Goal: Transaction & Acquisition: Purchase product/service

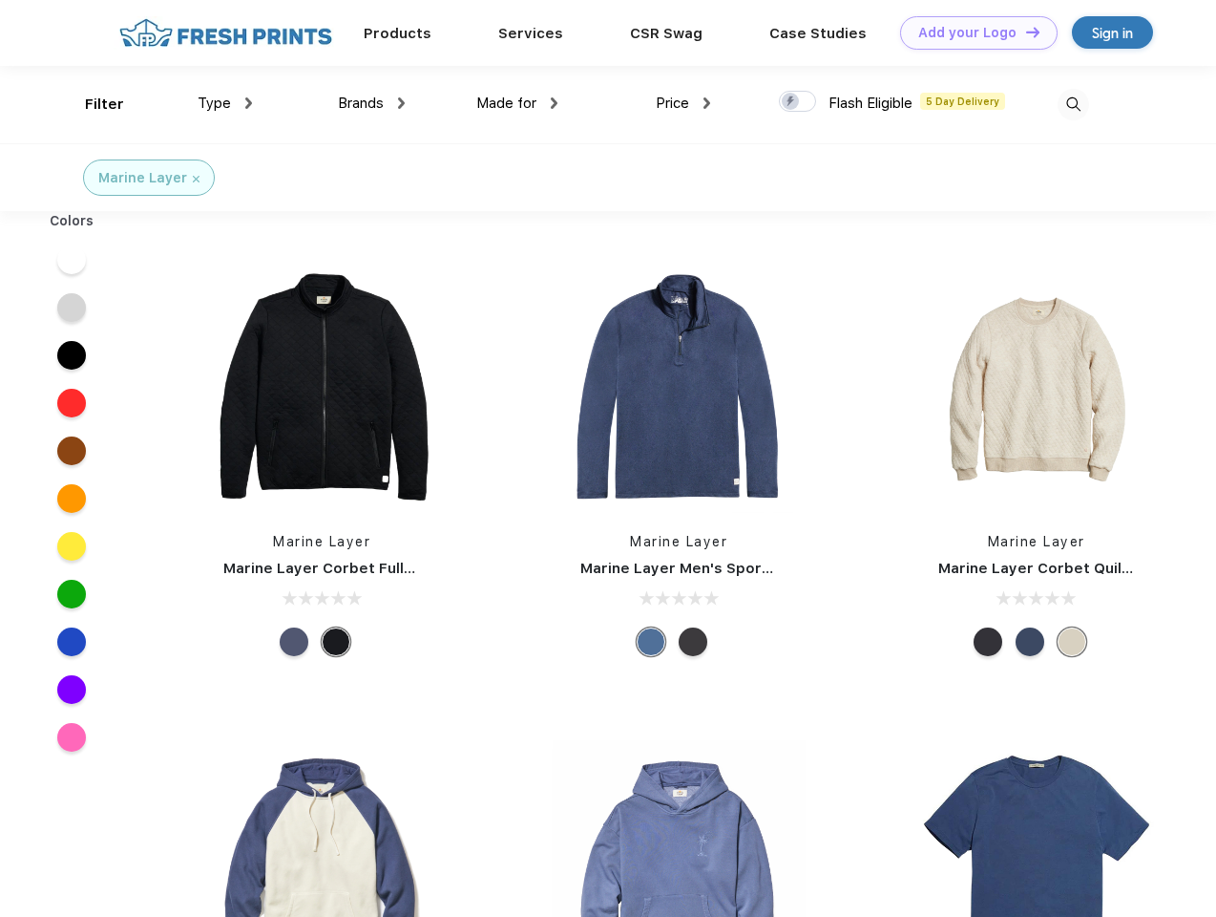
scroll to position [1, 0]
click at [972, 32] on link "Add your Logo Design Tool" at bounding box center [979, 32] width 158 height 33
click at [92, 104] on div "Filter" at bounding box center [104, 105] width 39 height 22
click at [225, 103] on span "Type" at bounding box center [214, 103] width 33 height 17
click at [371, 103] on span "Brands" at bounding box center [361, 103] width 46 height 17
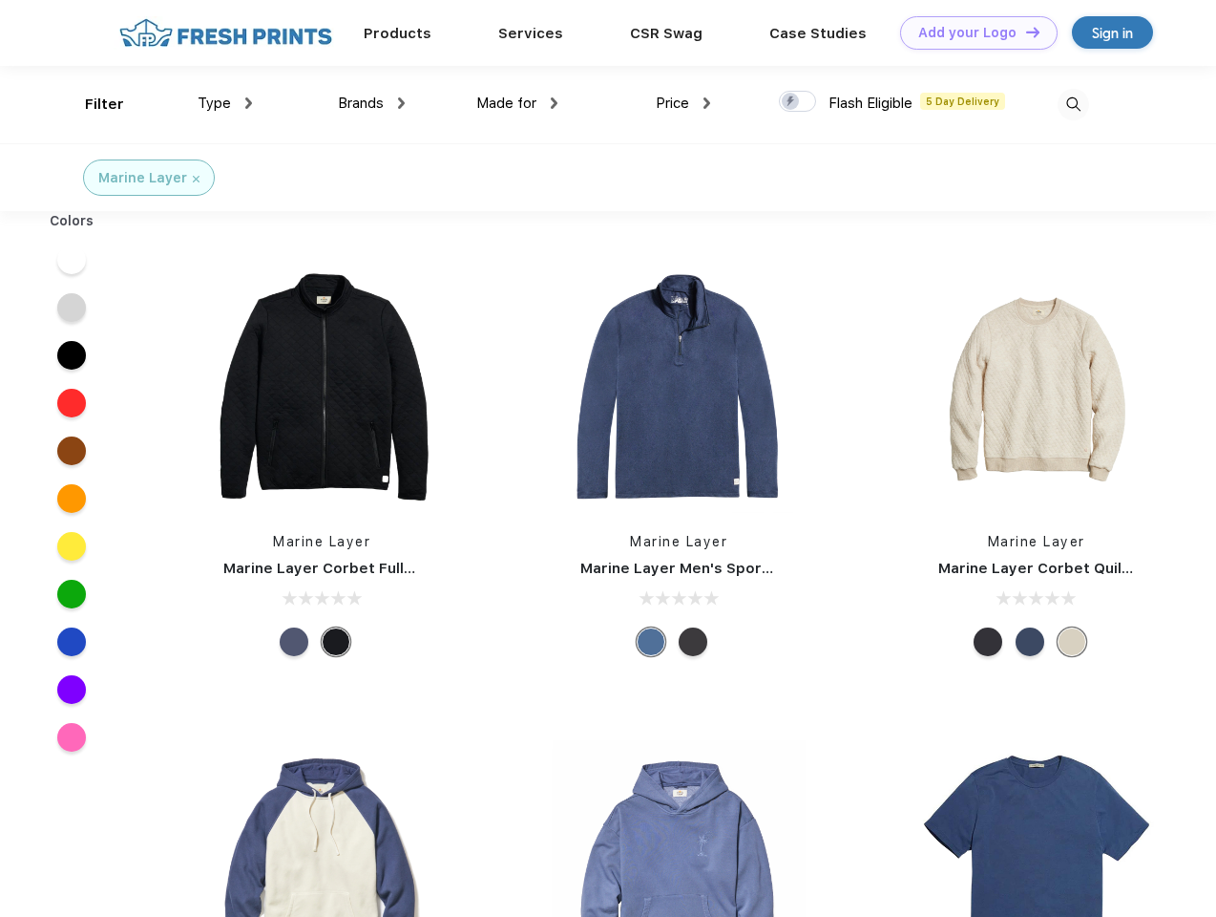
click at [518, 103] on span "Made for" at bounding box center [506, 103] width 60 height 17
click at [684, 103] on span "Price" at bounding box center [672, 103] width 33 height 17
click at [798, 102] on div at bounding box center [797, 101] width 37 height 21
click at [792, 102] on input "checkbox" at bounding box center [785, 96] width 12 height 12
click at [1073, 104] on img at bounding box center [1074, 105] width 32 height 32
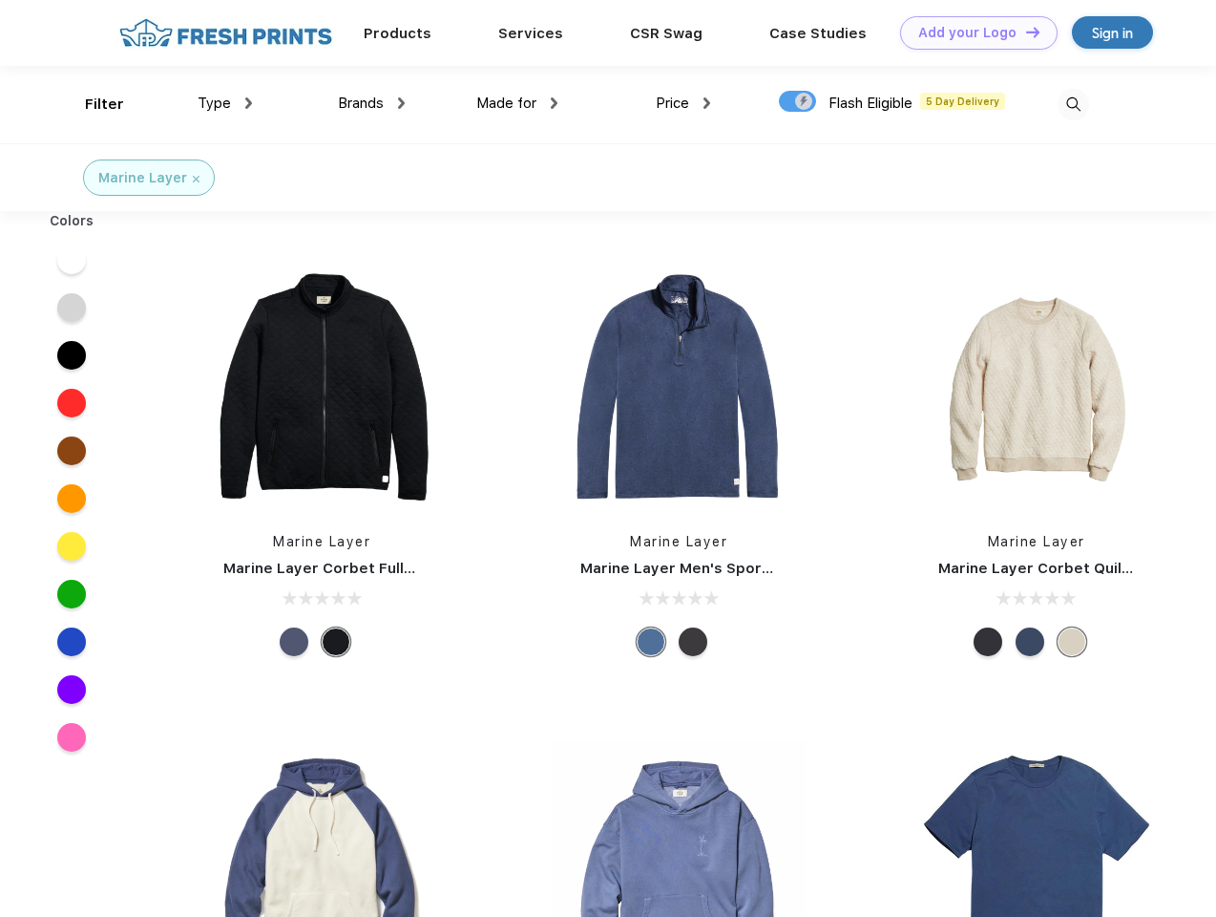
click at [72, 260] on div at bounding box center [72, 260] width 74 height 48
click at [72, 307] on div at bounding box center [72, 308] width 74 height 48
